Goal: Information Seeking & Learning: Understand process/instructions

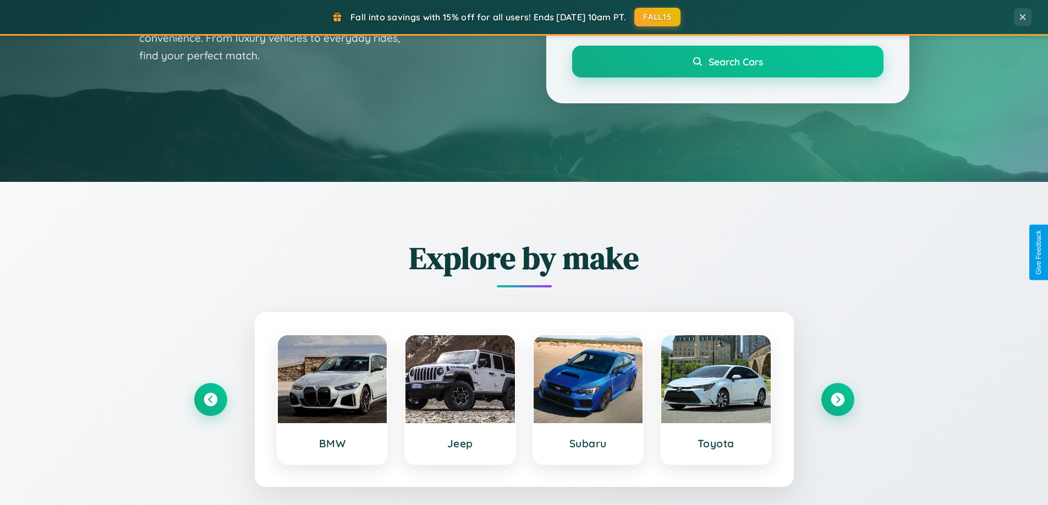
scroll to position [474, 0]
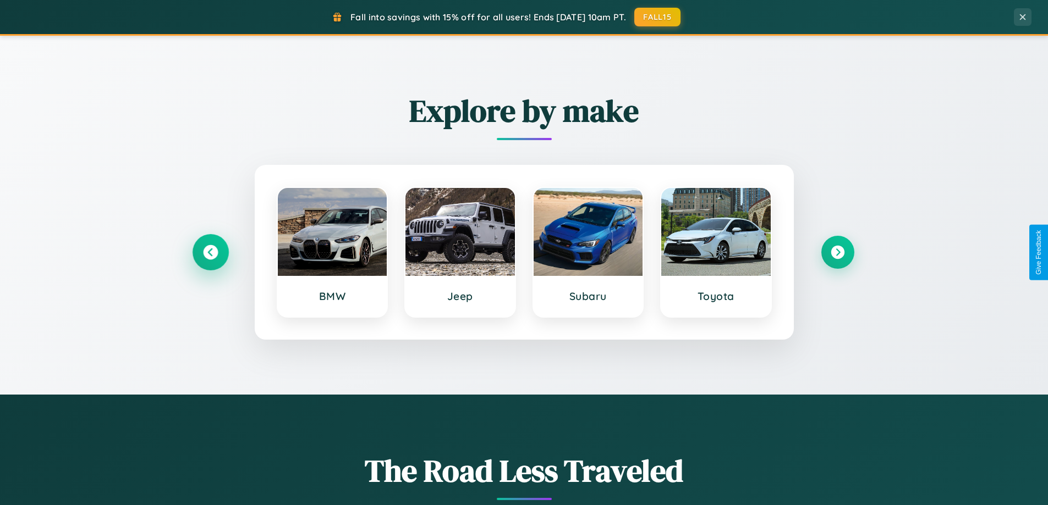
click at [210, 252] on icon at bounding box center [210, 252] width 15 height 15
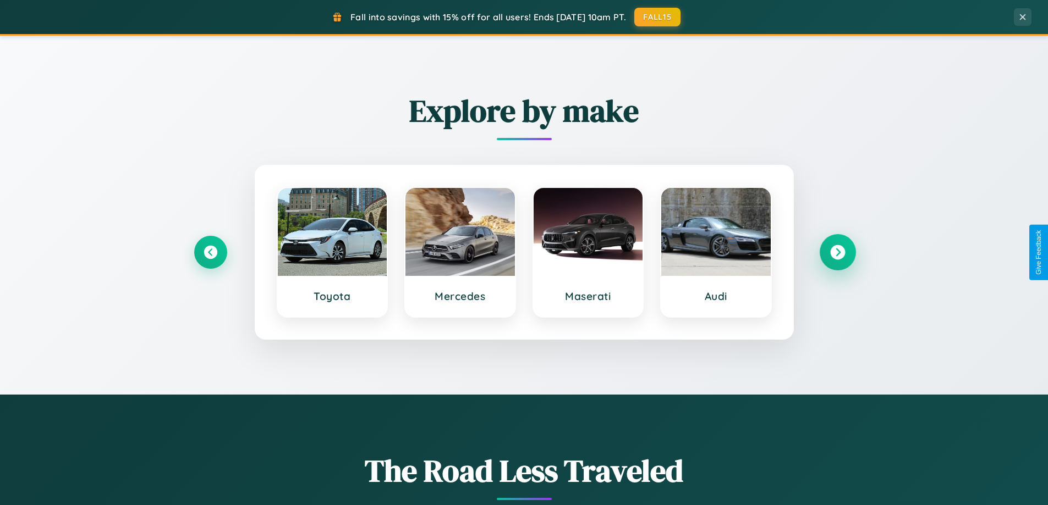
click at [837, 252] on icon at bounding box center [837, 252] width 15 height 15
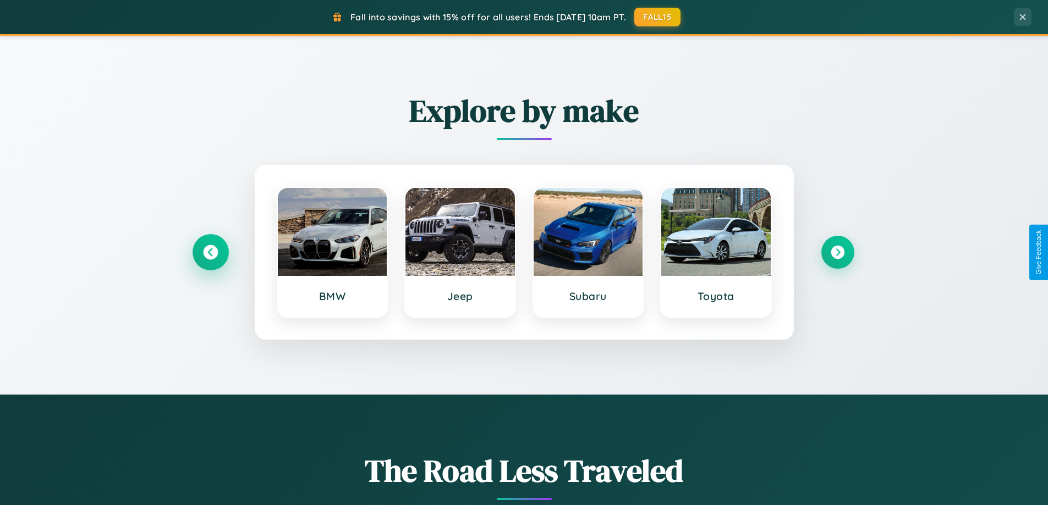
click at [210, 252] on icon at bounding box center [210, 252] width 15 height 15
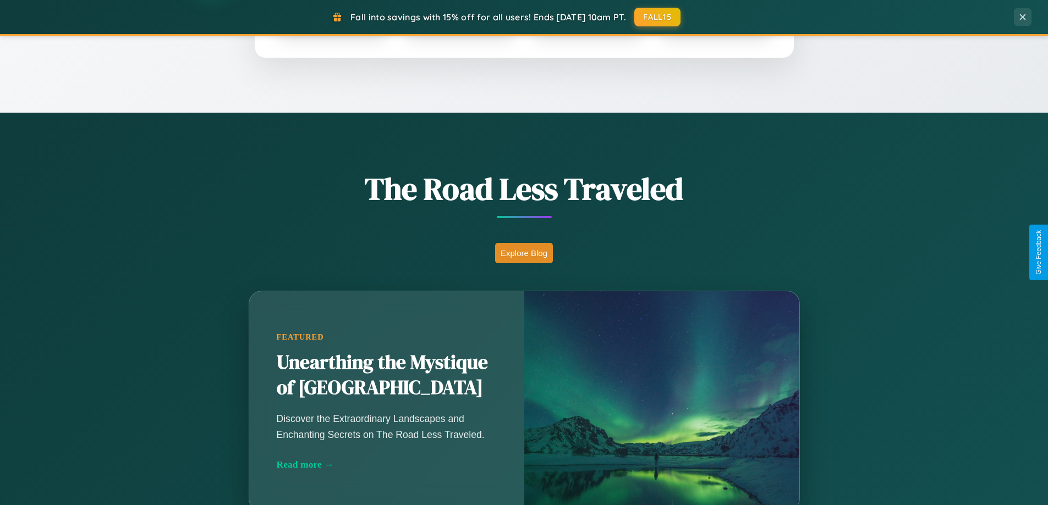
scroll to position [757, 0]
click at [523, 252] on button "Explore Blog" at bounding box center [524, 252] width 58 height 20
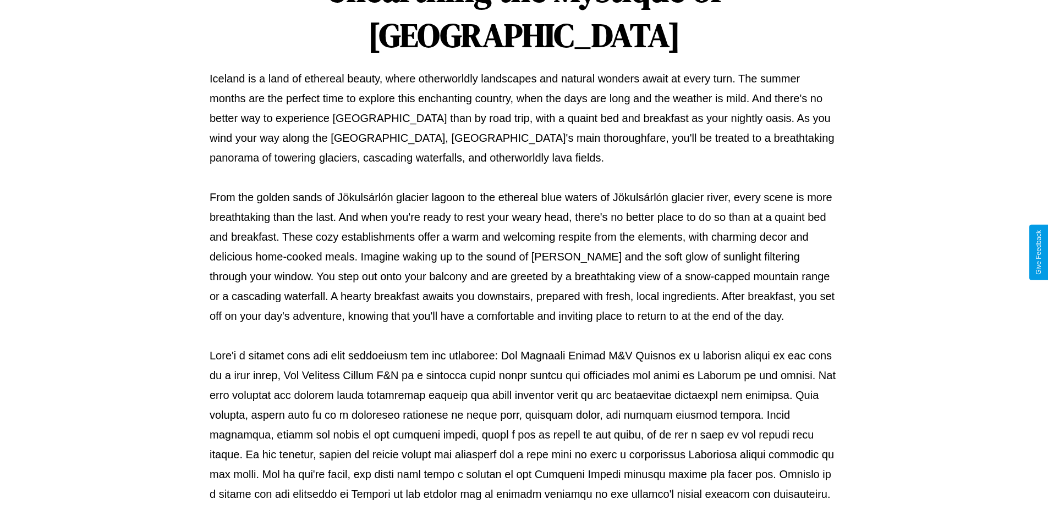
scroll to position [356, 0]
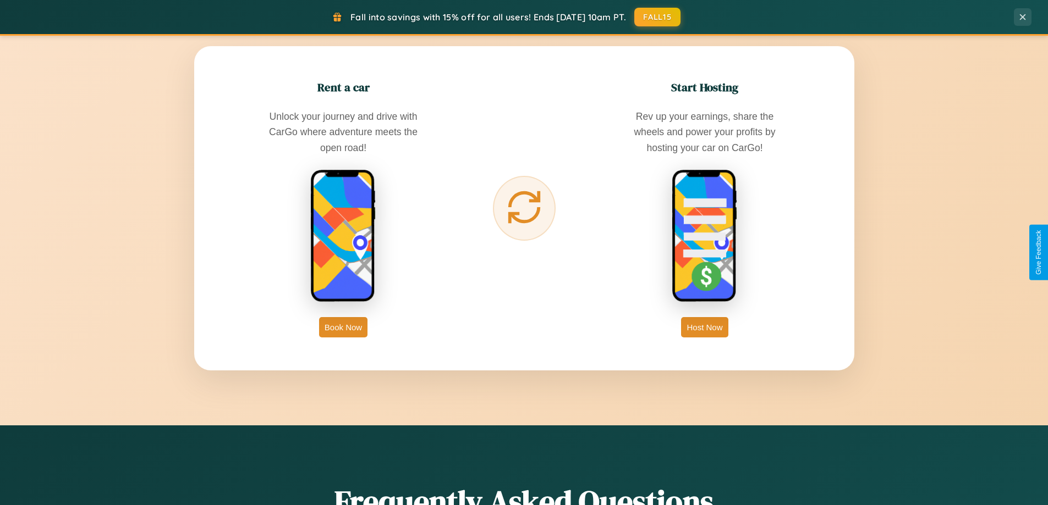
scroll to position [1767, 0]
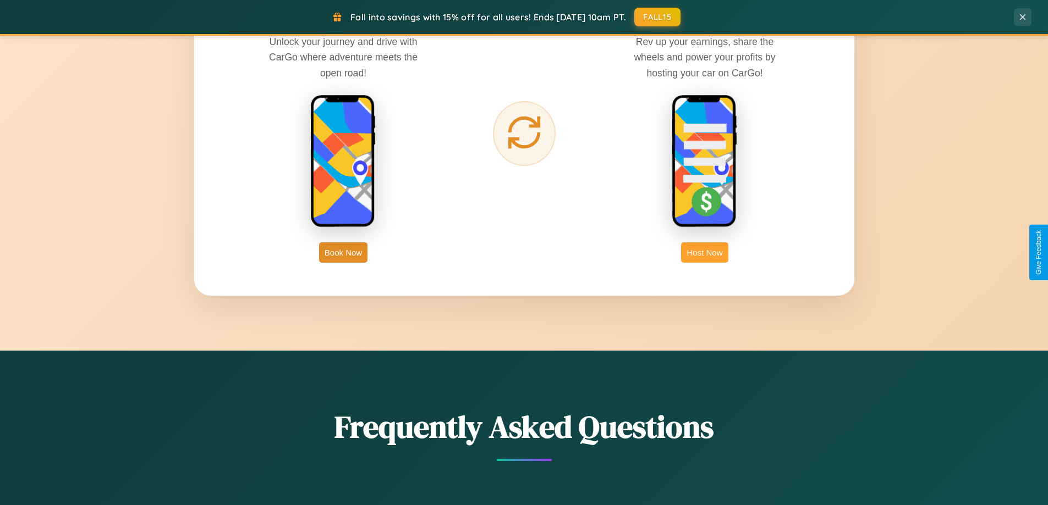
click at [704, 252] on button "Host Now" at bounding box center [704, 252] width 47 height 20
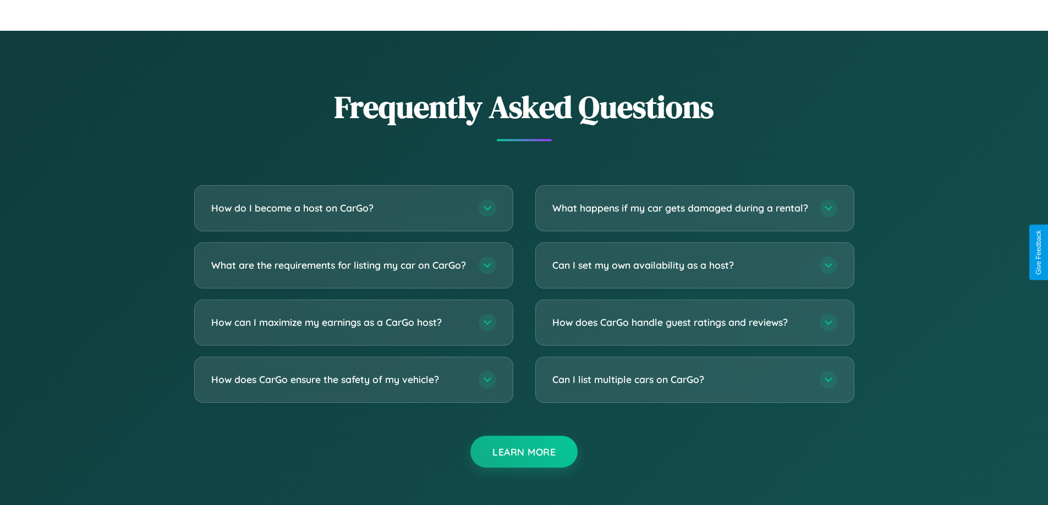
scroll to position [1486, 0]
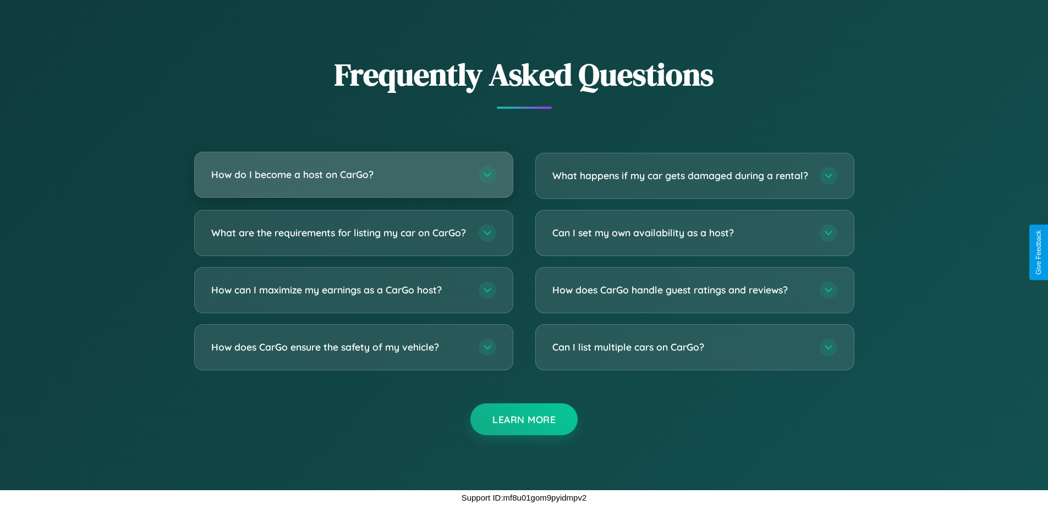
click at [353, 168] on h3 "How do I become a host on CarGo?" at bounding box center [339, 175] width 256 height 14
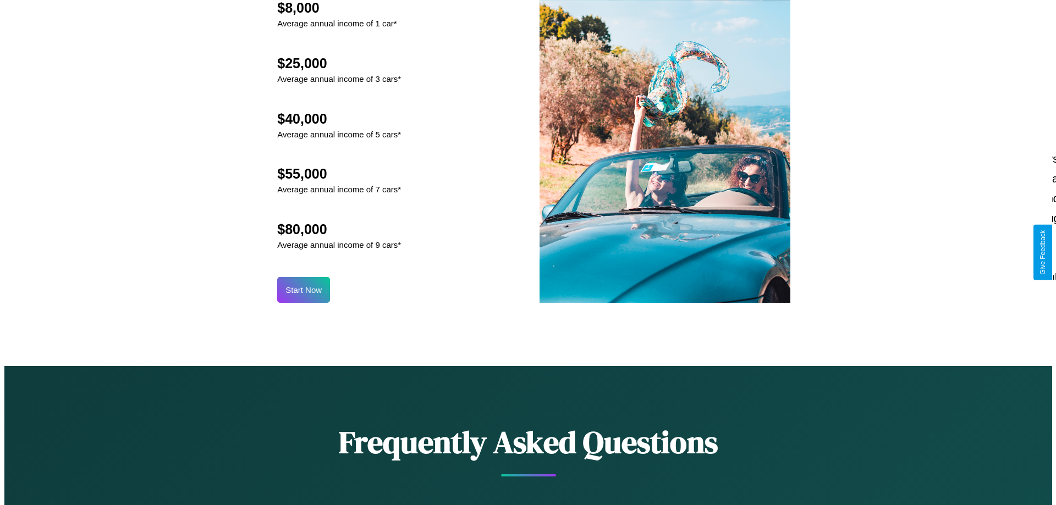
scroll to position [1146, 0]
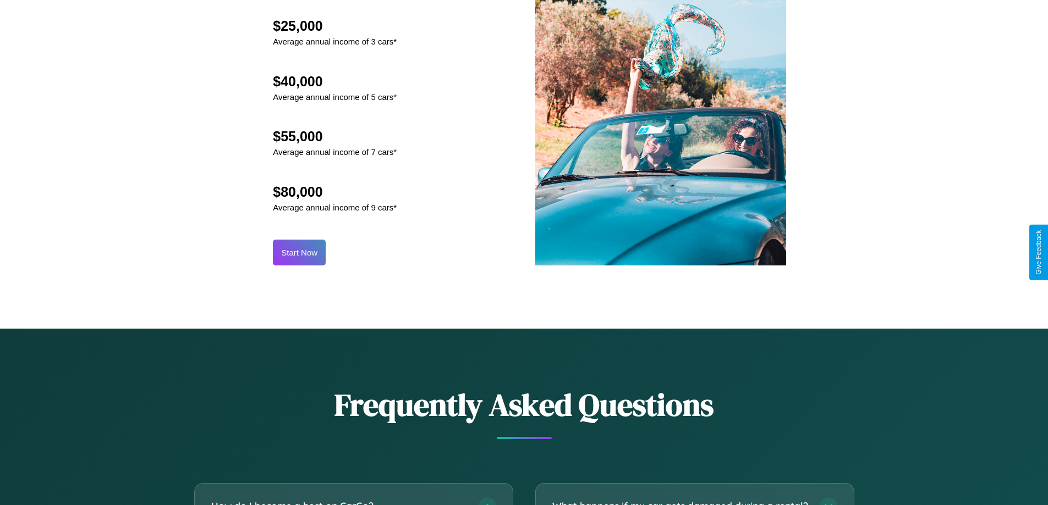
click at [299, 252] on button "Start Now" at bounding box center [299, 253] width 53 height 26
